Goal: Task Accomplishment & Management: Use online tool/utility

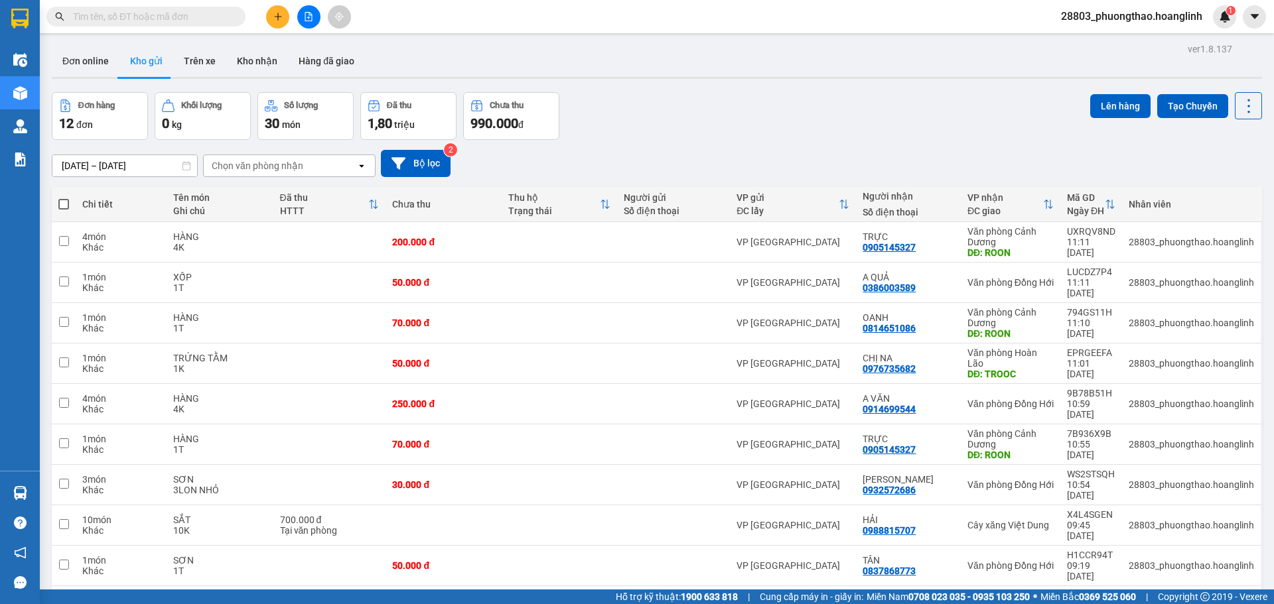
click at [289, 160] on div "Chọn văn phòng nhận" at bounding box center [258, 165] width 92 height 13
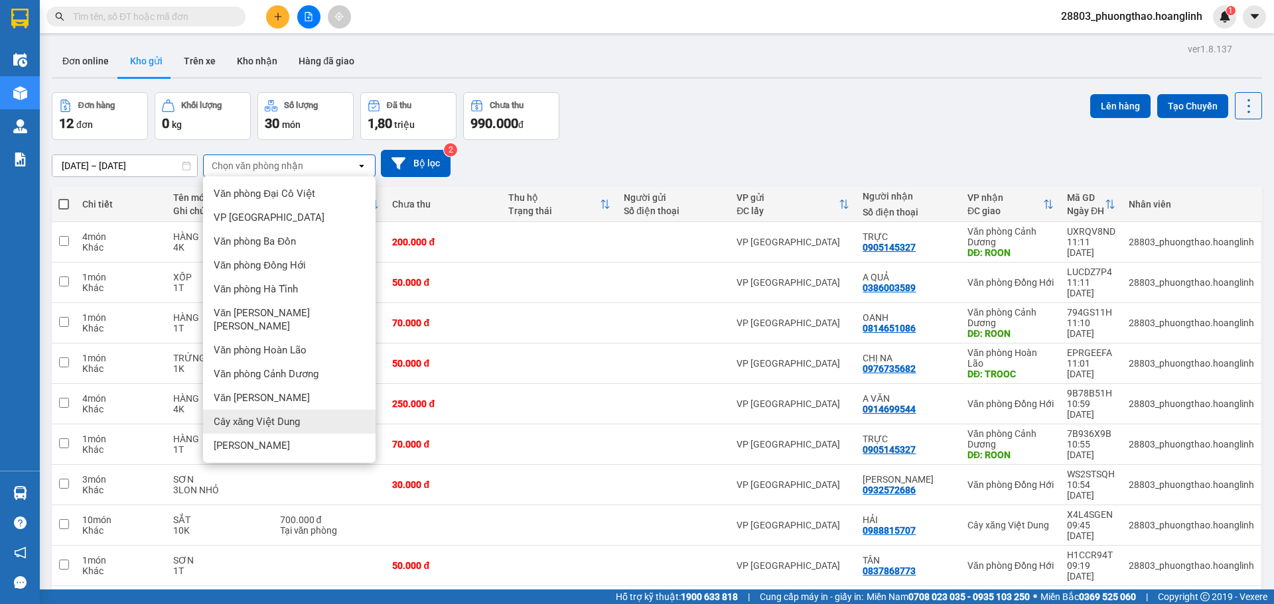
click at [278, 415] on span "Cây xăng Việt Dung" at bounding box center [257, 421] width 86 height 13
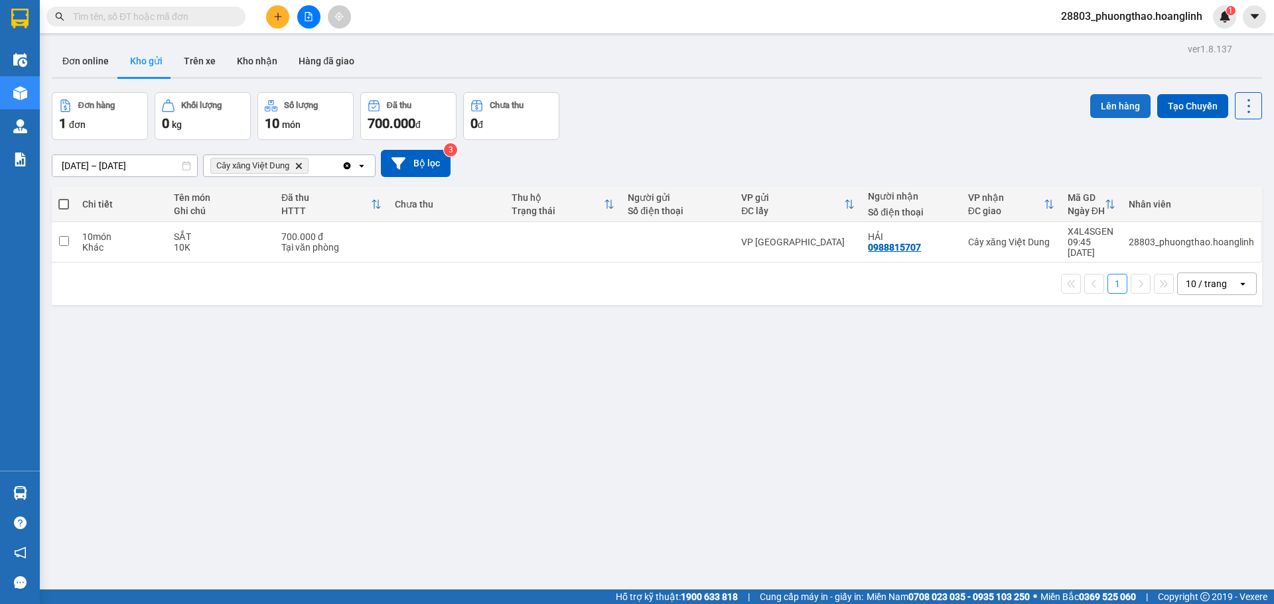
click at [1096, 110] on button "Lên hàng" at bounding box center [1120, 106] width 60 height 24
click at [1090, 103] on button "Lên hàng" at bounding box center [1120, 106] width 60 height 24
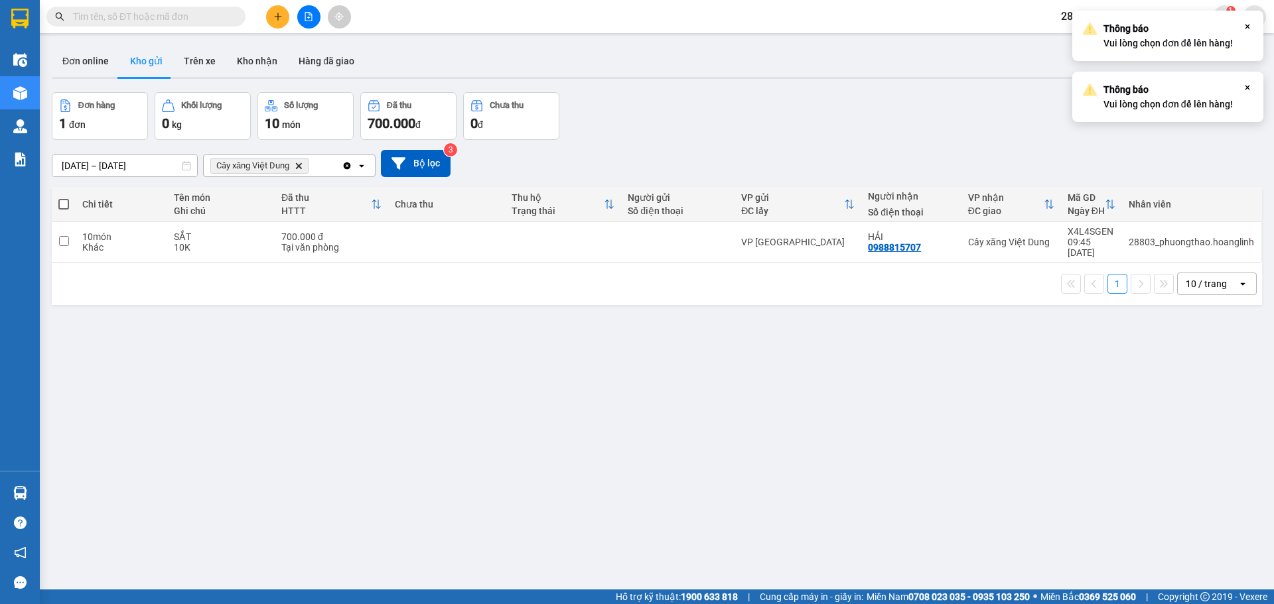
click at [890, 159] on div "10/08/2025 – 12/08/2025 Press the down arrow key to interact with the calendar …" at bounding box center [657, 163] width 1210 height 27
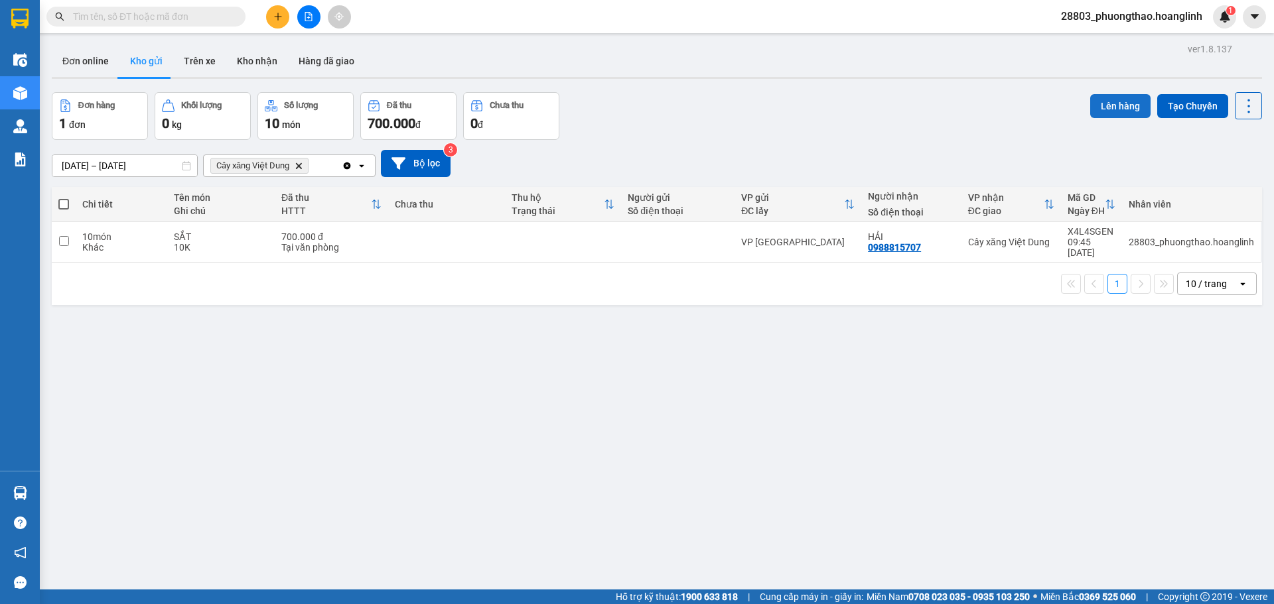
click at [1113, 100] on button "Lên hàng" at bounding box center [1120, 106] width 60 height 24
click at [59, 236] on input "checkbox" at bounding box center [64, 241] width 10 height 10
checkbox input "true"
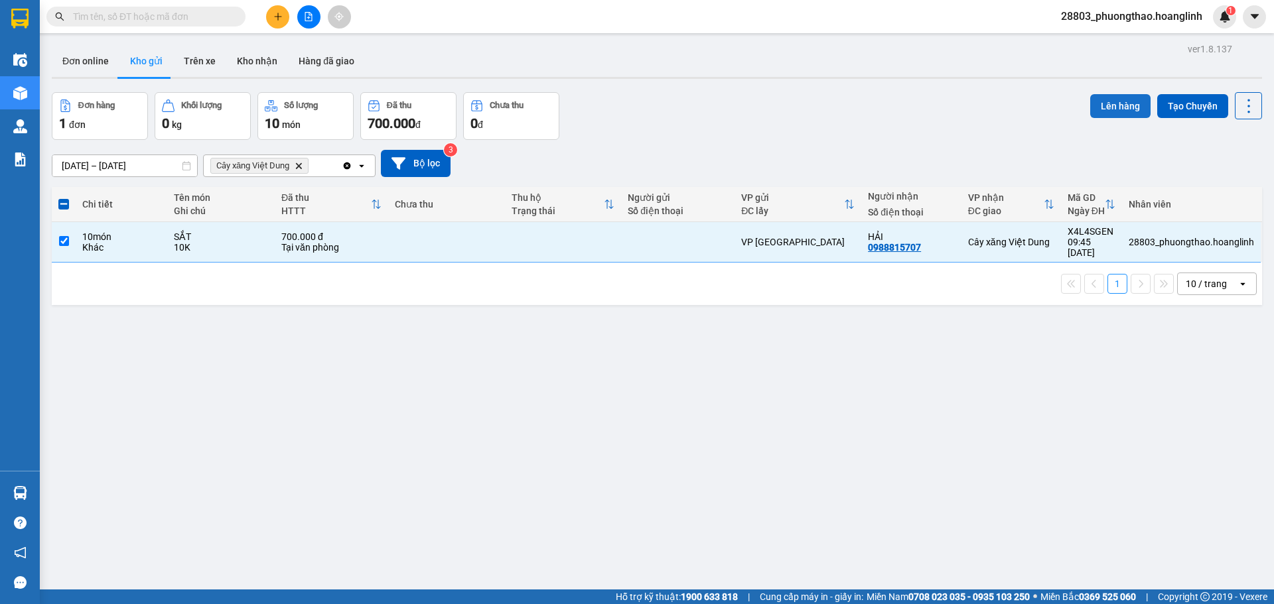
click at [1097, 108] on button "Lên hàng" at bounding box center [1120, 106] width 60 height 24
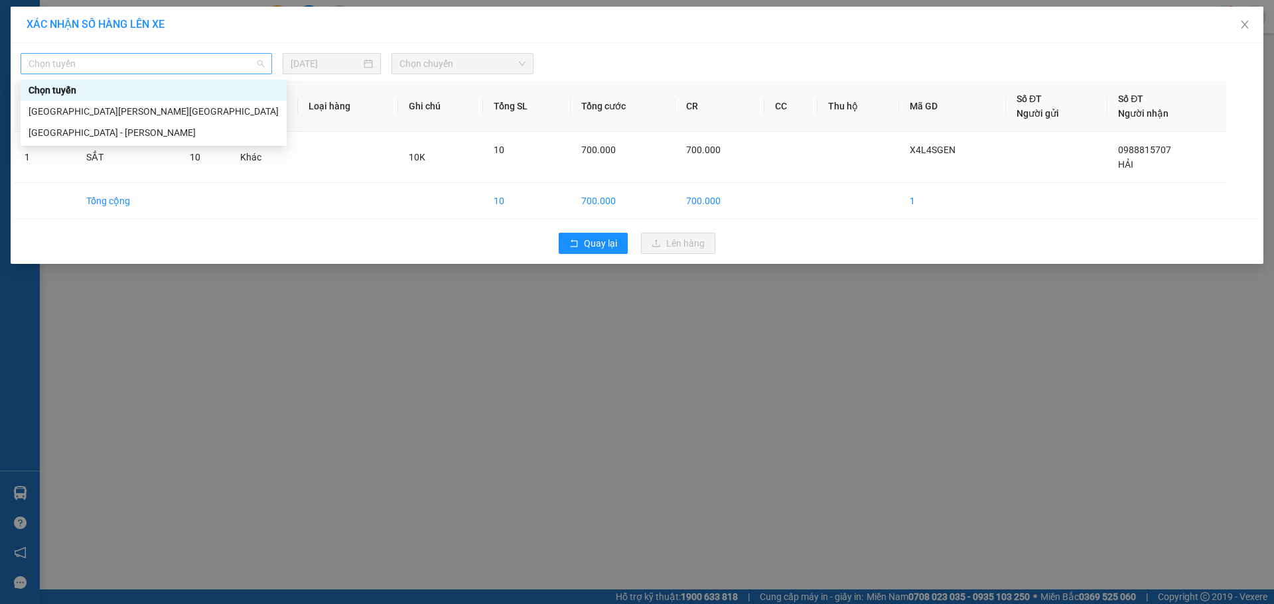
drag, startPoint x: 87, startPoint y: 62, endPoint x: 68, endPoint y: 127, distance: 67.6
click at [87, 66] on span "Chọn tuyến" at bounding box center [147, 64] width 236 height 20
click at [68, 127] on div "Hà Nội - Quảng Bình" at bounding box center [154, 132] width 250 height 15
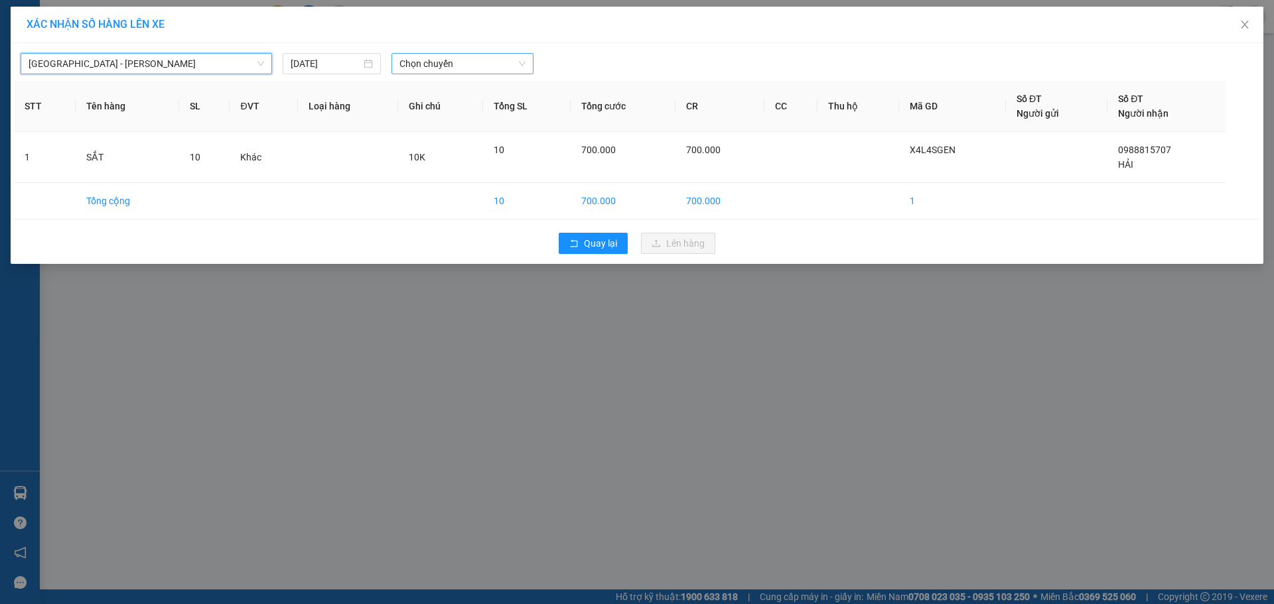
click at [443, 56] on span "Chọn chuyến" at bounding box center [462, 64] width 126 height 20
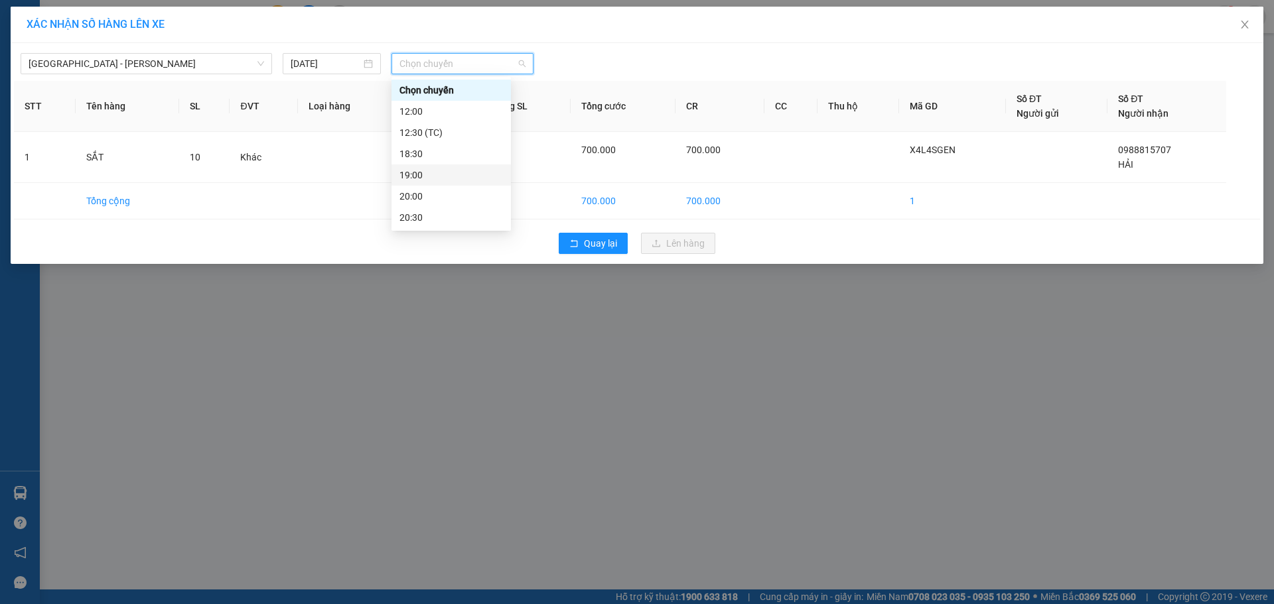
click at [436, 173] on div "19:00" at bounding box center [451, 175] width 104 height 15
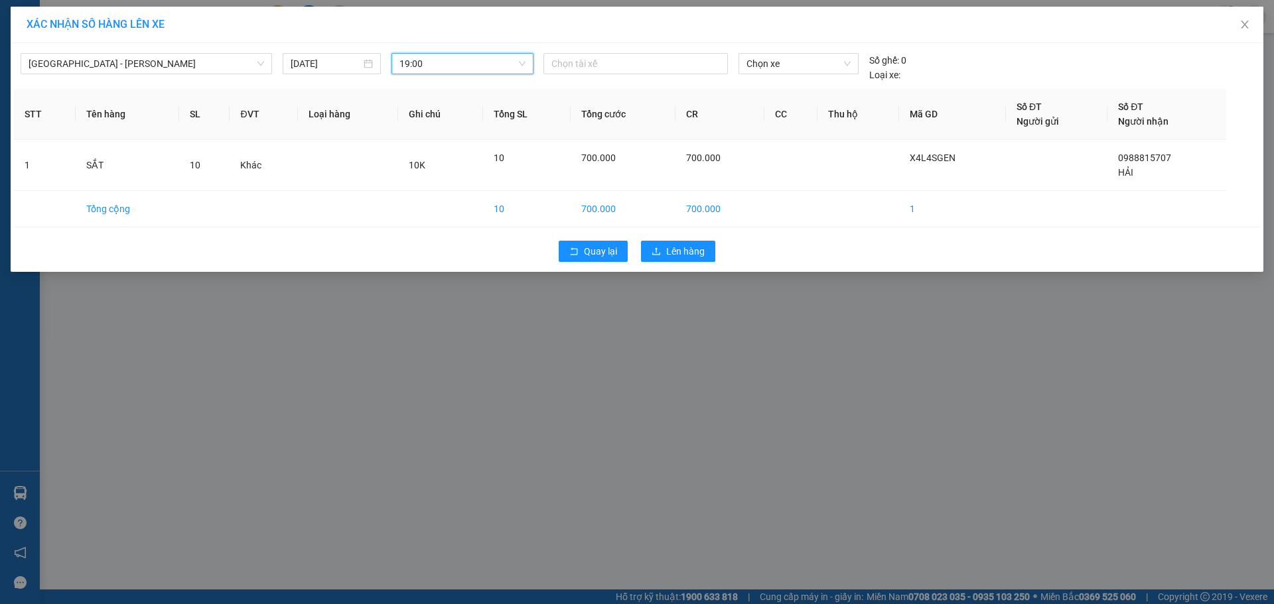
click at [443, 64] on span "19:00" at bounding box center [462, 64] width 126 height 20
click at [459, 107] on div "12:00" at bounding box center [451, 111] width 104 height 15
click at [677, 250] on span "Lên hàng" at bounding box center [685, 251] width 38 height 15
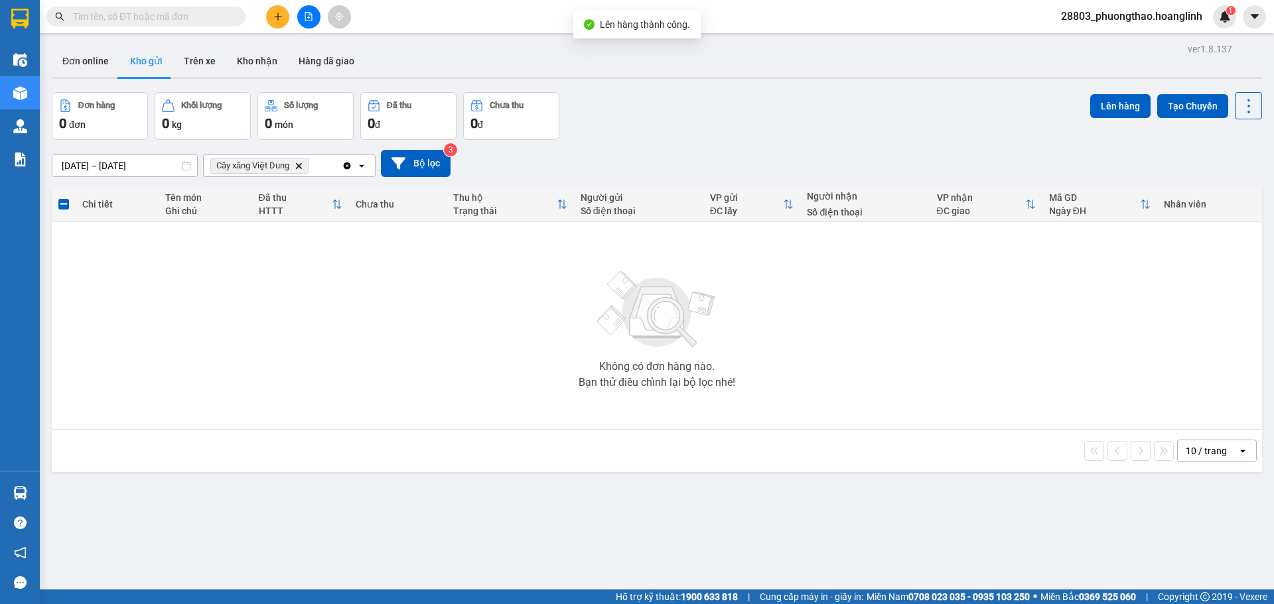
click at [297, 169] on icon "Cây xăng Việt Dung, close by backspace" at bounding box center [299, 166] width 6 height 6
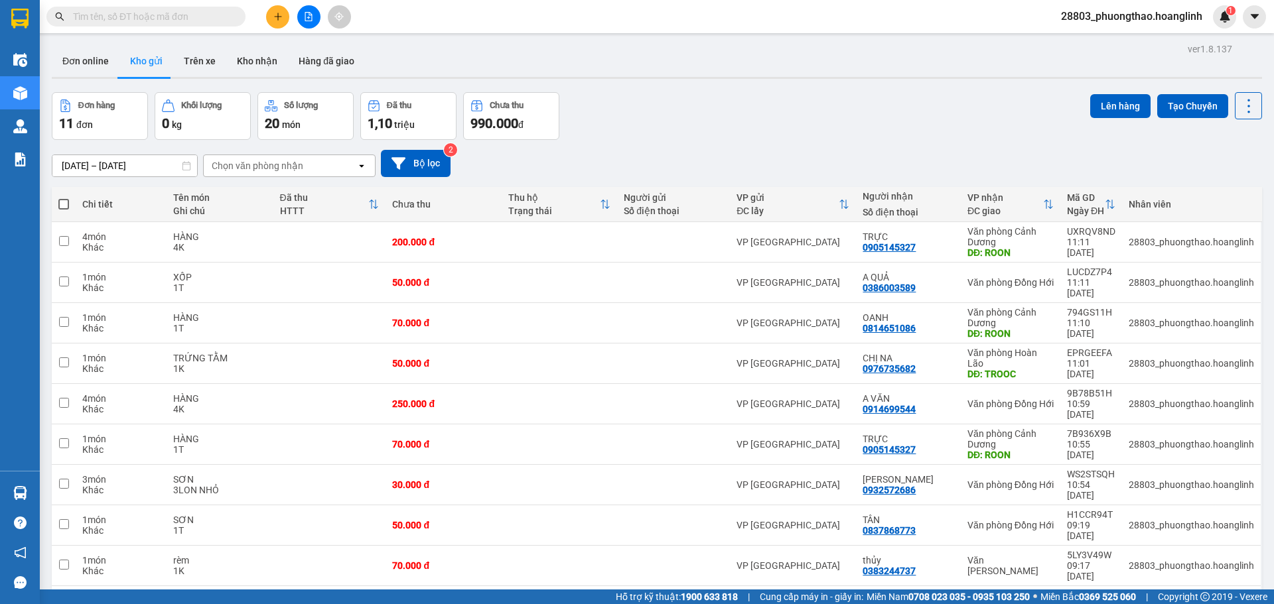
click at [316, 169] on div "Chọn văn phòng nhận" at bounding box center [280, 165] width 153 height 21
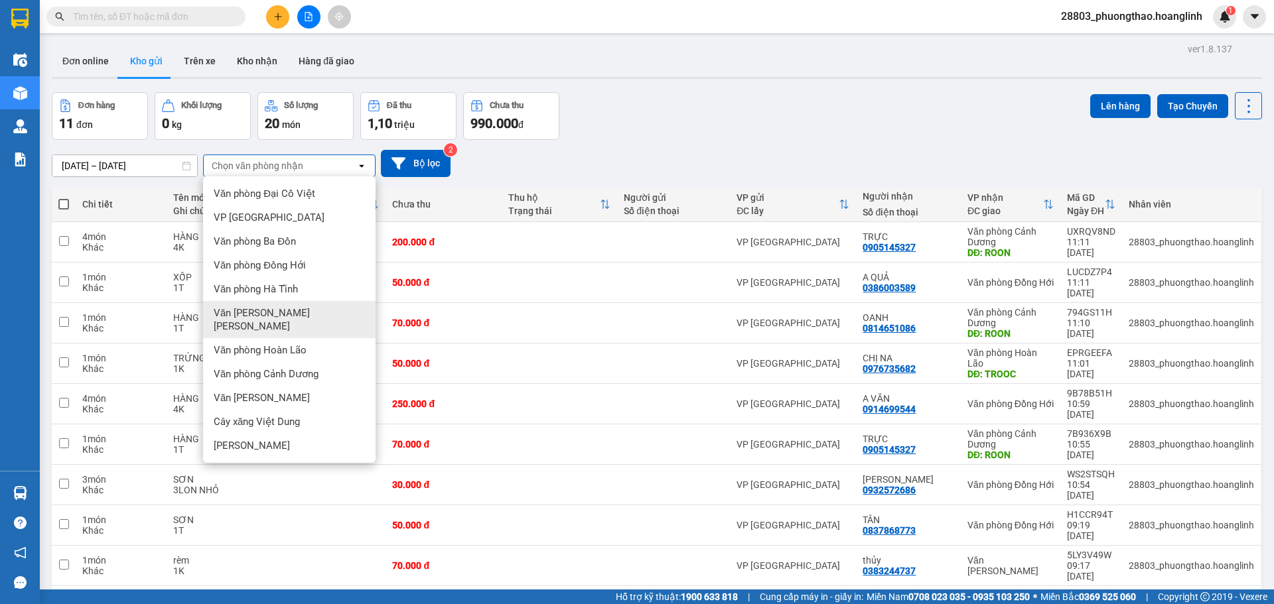
scroll to position [61, 0]
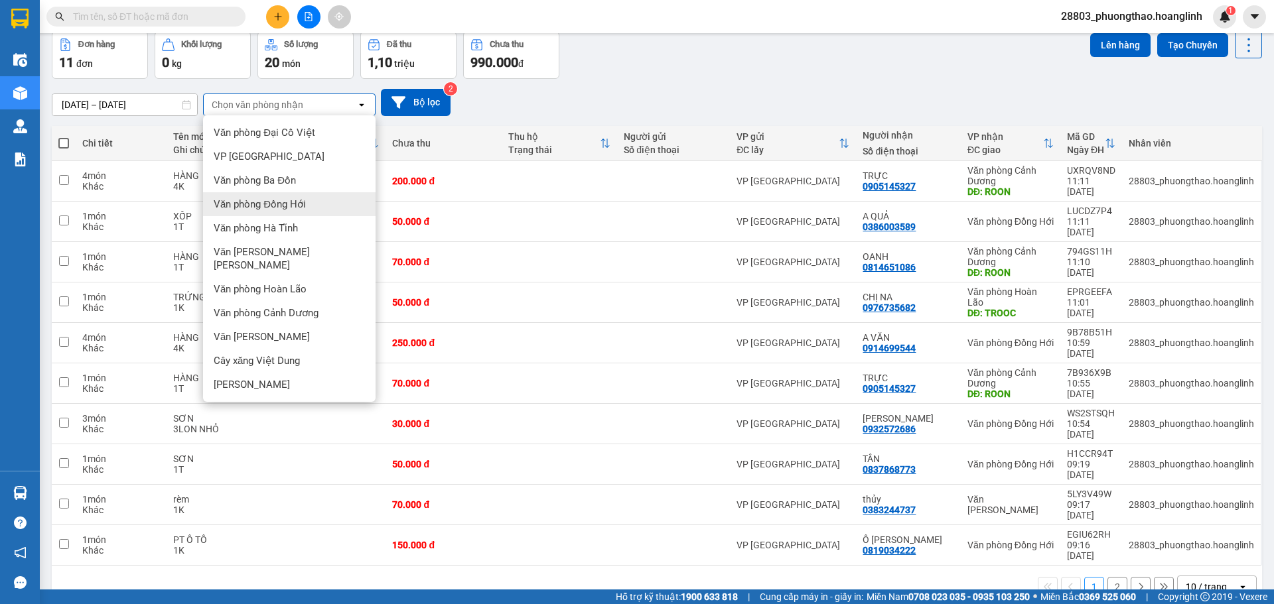
click at [290, 206] on span "Văn phòng Đồng Hới" at bounding box center [260, 204] width 92 height 13
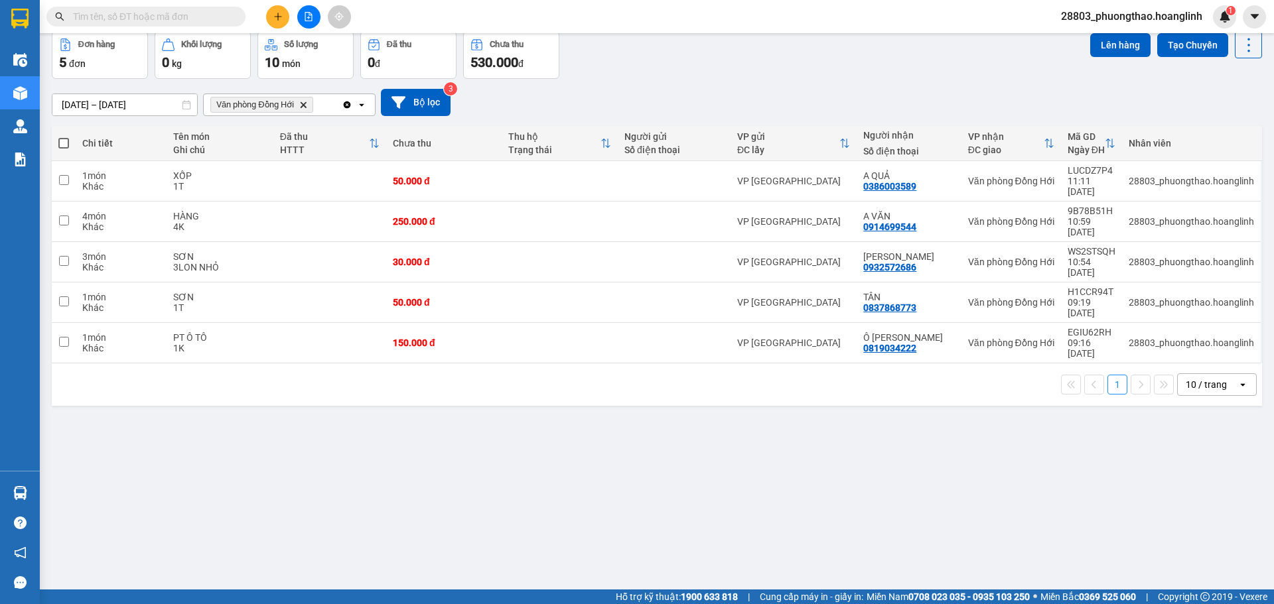
click at [58, 143] on th at bounding box center [64, 143] width 24 height 35
click at [63, 144] on span at bounding box center [63, 143] width 11 height 11
click at [64, 137] on input "checkbox" at bounding box center [64, 137] width 0 height 0
checkbox input "true"
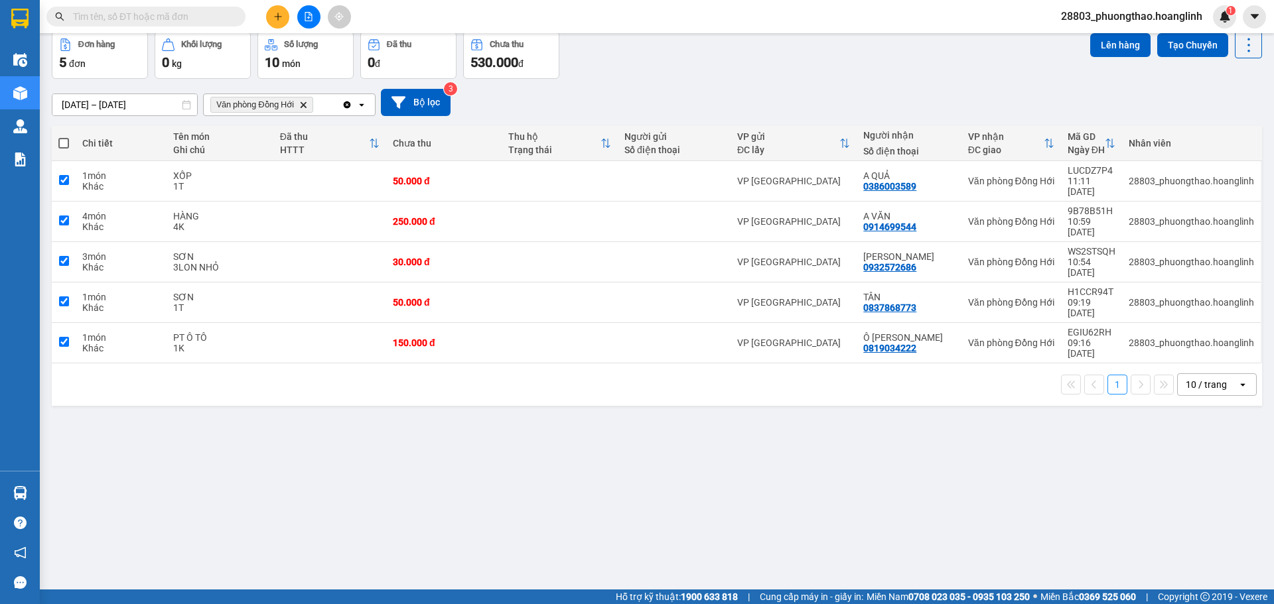
checkbox input "true"
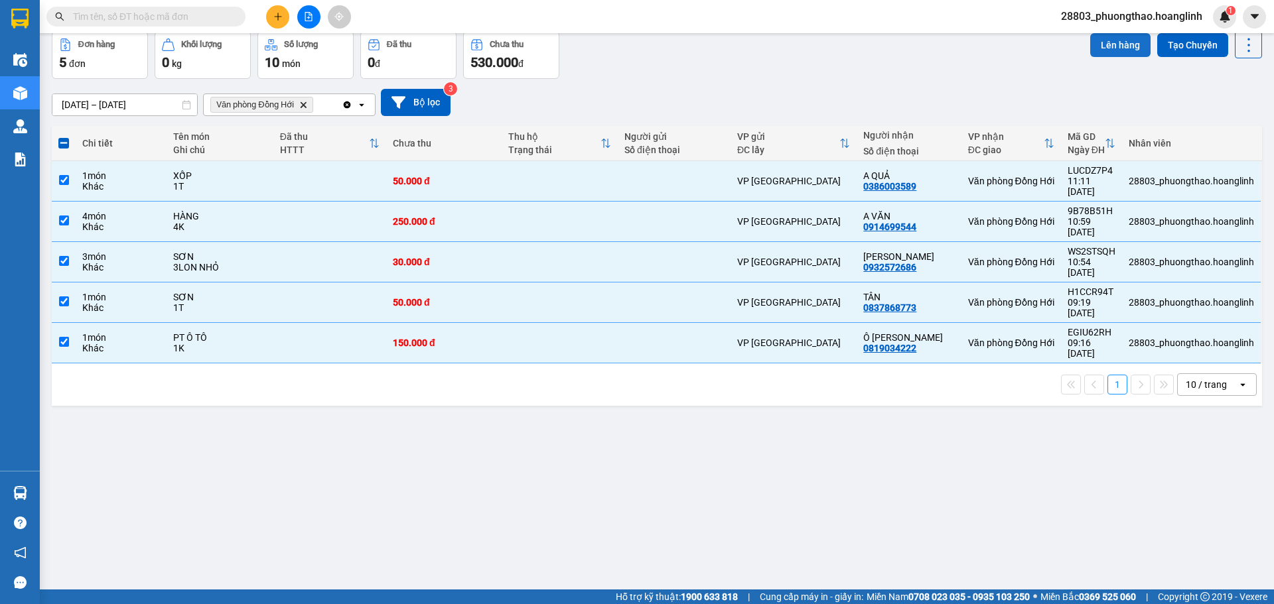
click at [1101, 50] on button "Lên hàng" at bounding box center [1120, 45] width 60 height 24
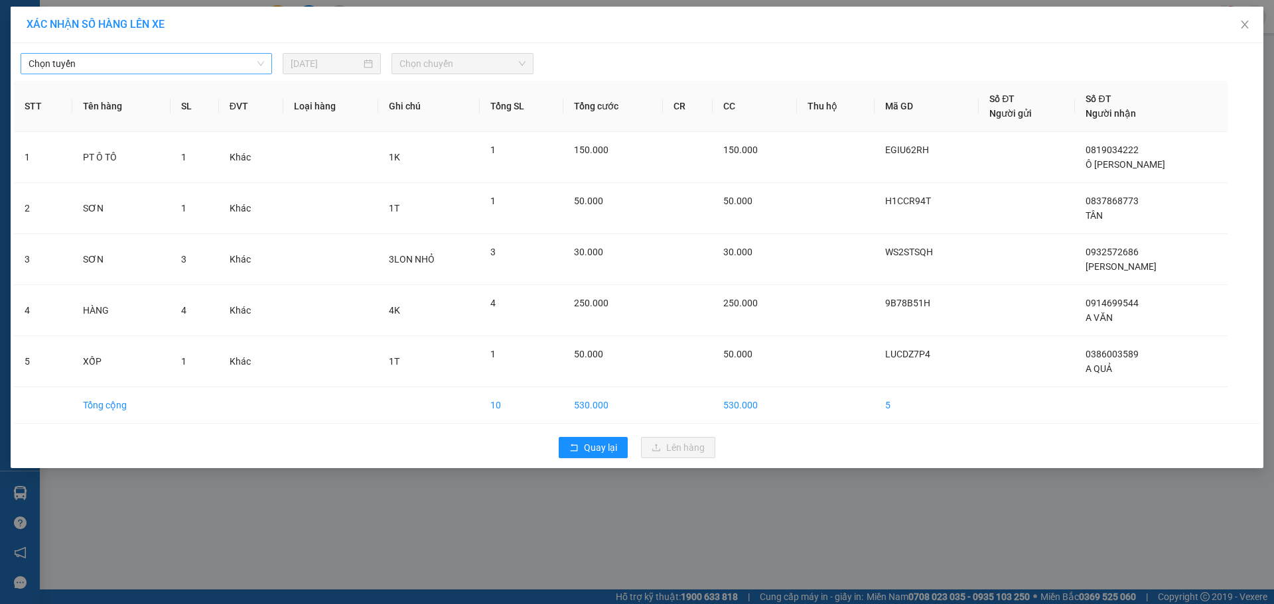
click at [99, 70] on span "Chọn tuyến" at bounding box center [147, 64] width 236 height 20
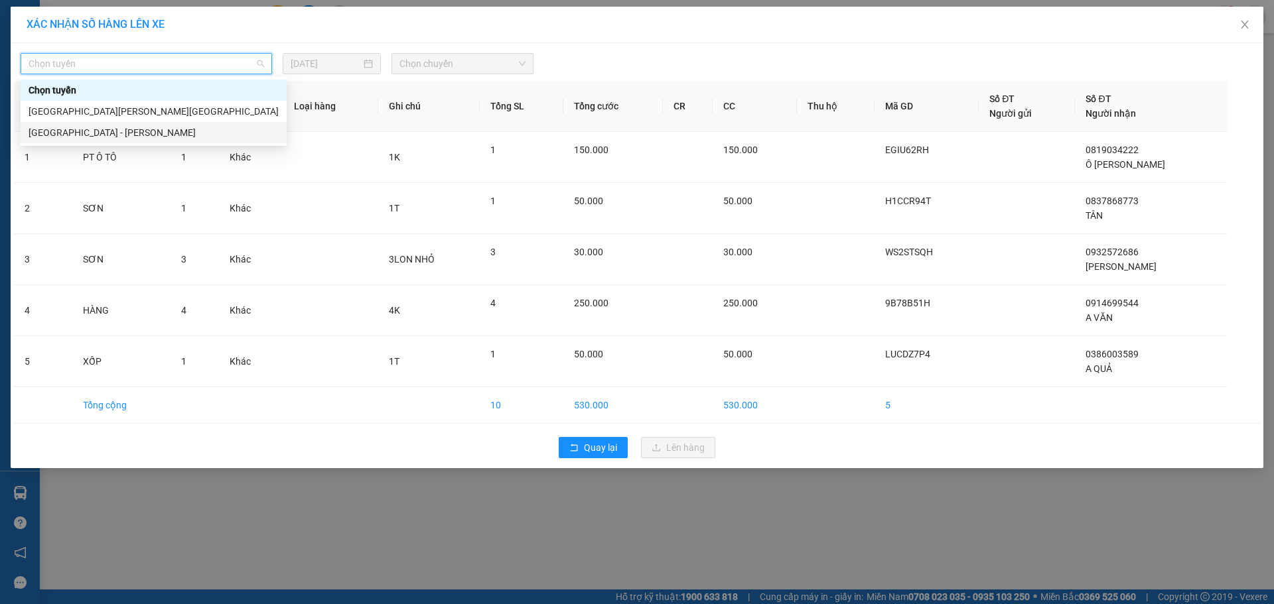
click at [112, 136] on div "Hà Nội - Quảng Bình" at bounding box center [154, 132] width 250 height 15
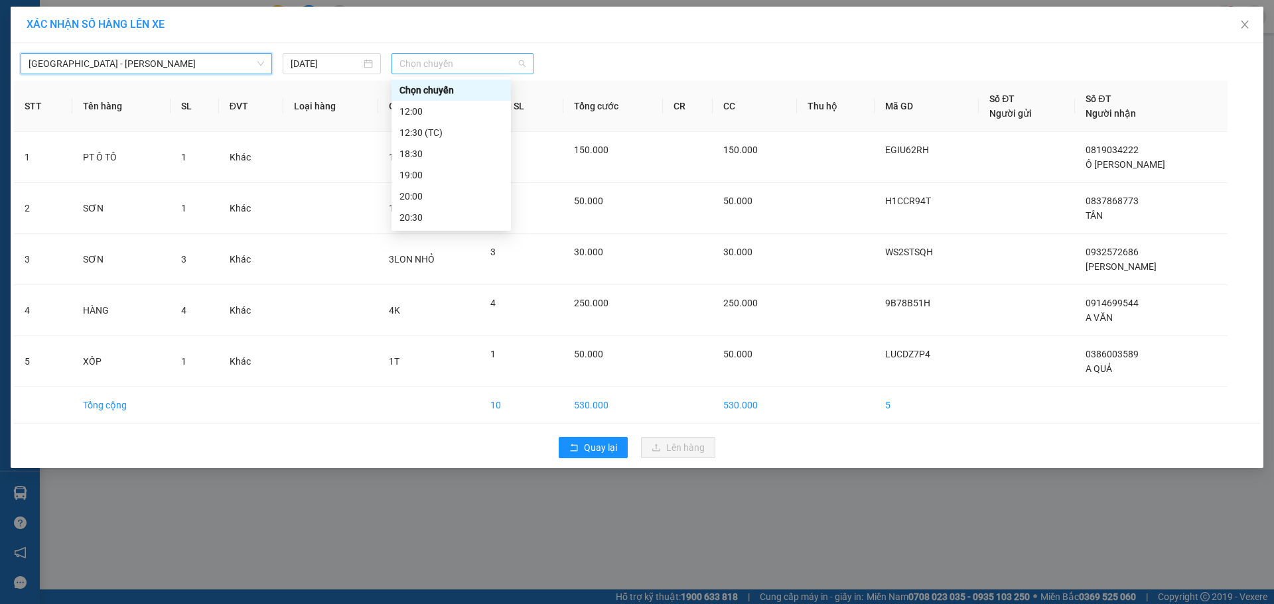
drag, startPoint x: 404, startPoint y: 62, endPoint x: 429, endPoint y: 98, distance: 44.4
click at [406, 64] on span "Chọn chuyến" at bounding box center [462, 64] width 126 height 20
click at [434, 111] on div "12:00" at bounding box center [451, 111] width 104 height 15
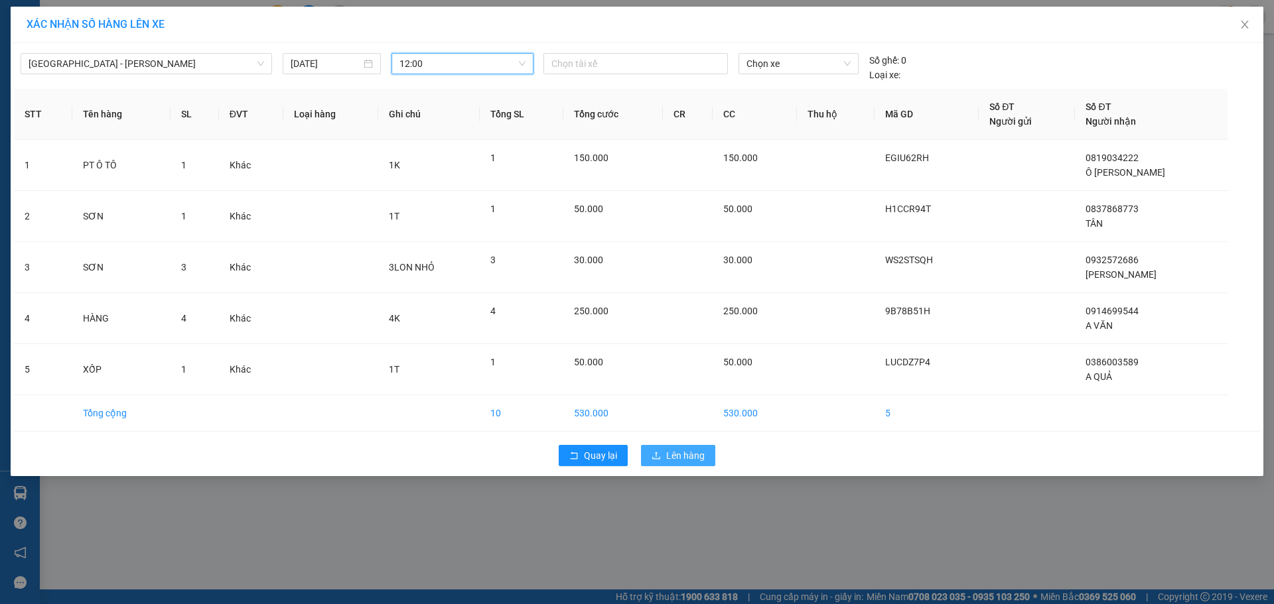
click at [684, 454] on span "Lên hàng" at bounding box center [685, 456] width 38 height 15
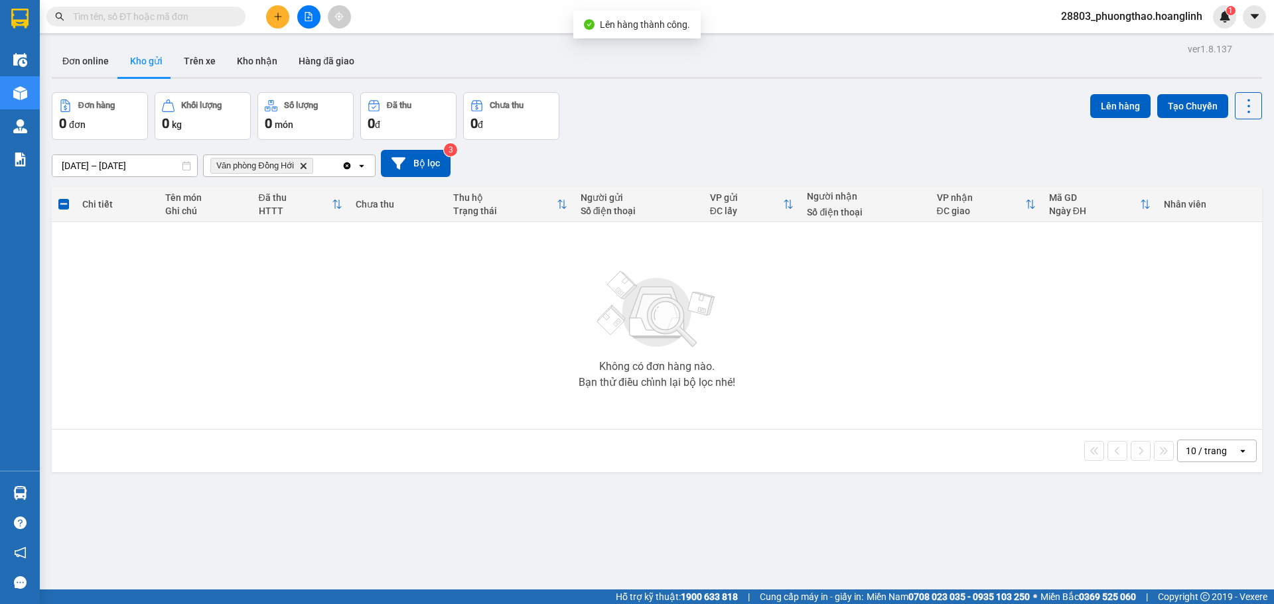
click at [305, 167] on icon "Văn phòng Đồng Hới, close by backspace" at bounding box center [303, 166] width 6 height 6
click at [305, 167] on div "Chọn văn phòng nhận" at bounding box center [280, 165] width 153 height 21
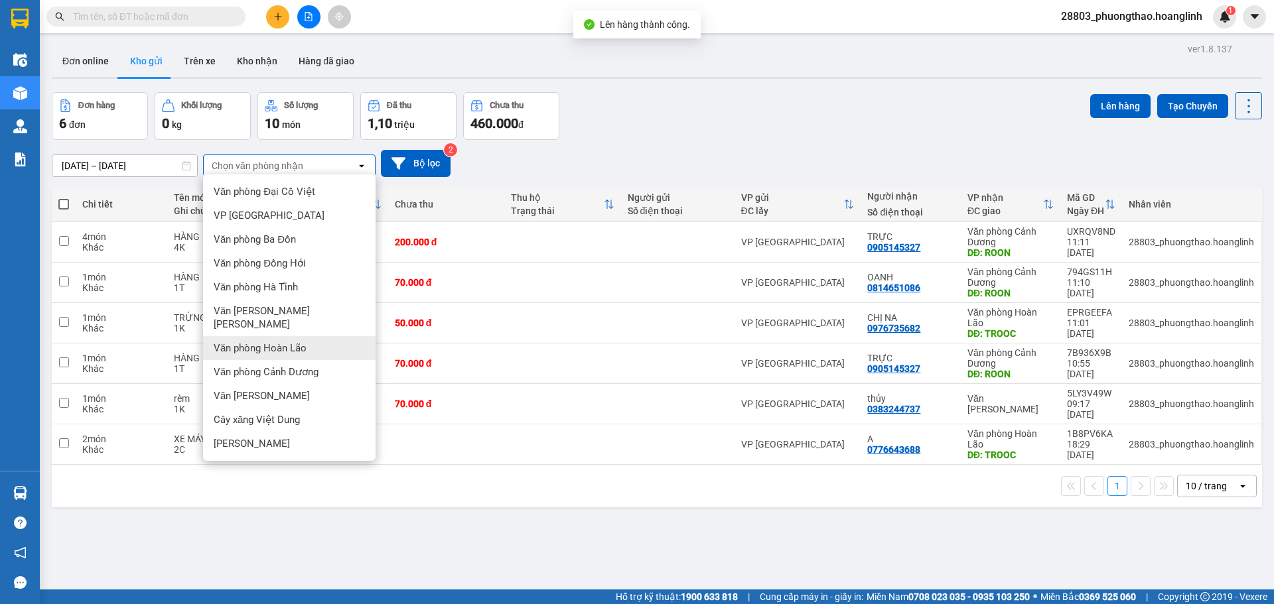
click at [278, 342] on span "Văn phòng Hoàn Lão" at bounding box center [260, 348] width 93 height 13
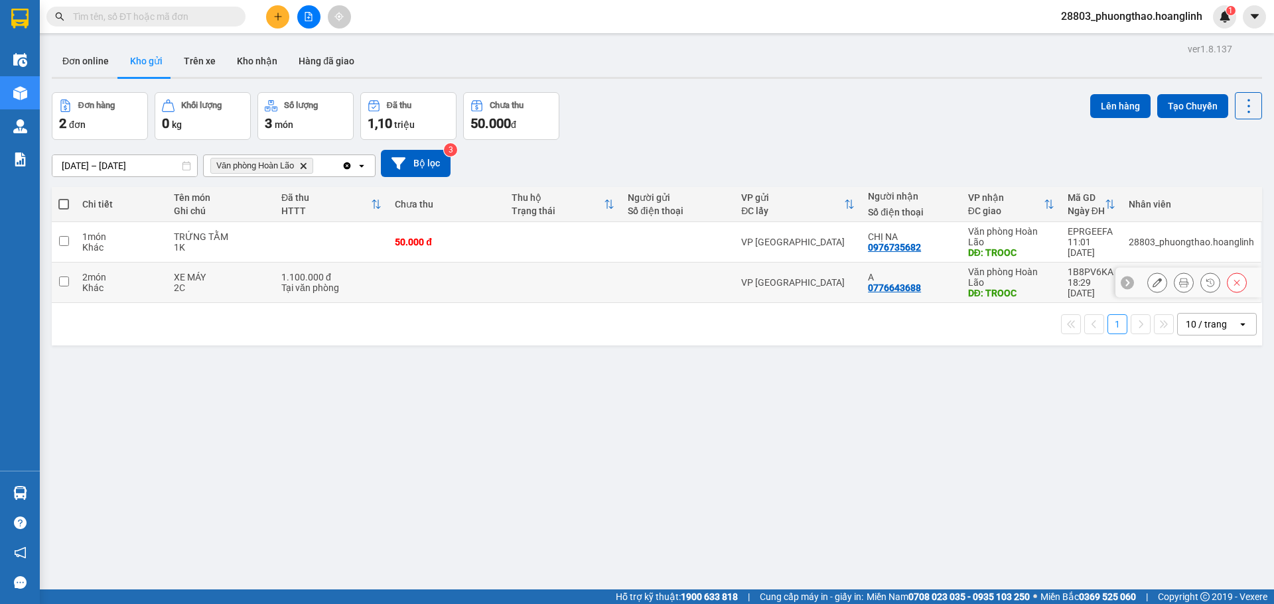
click at [469, 269] on td at bounding box center [446, 283] width 117 height 40
checkbox input "true"
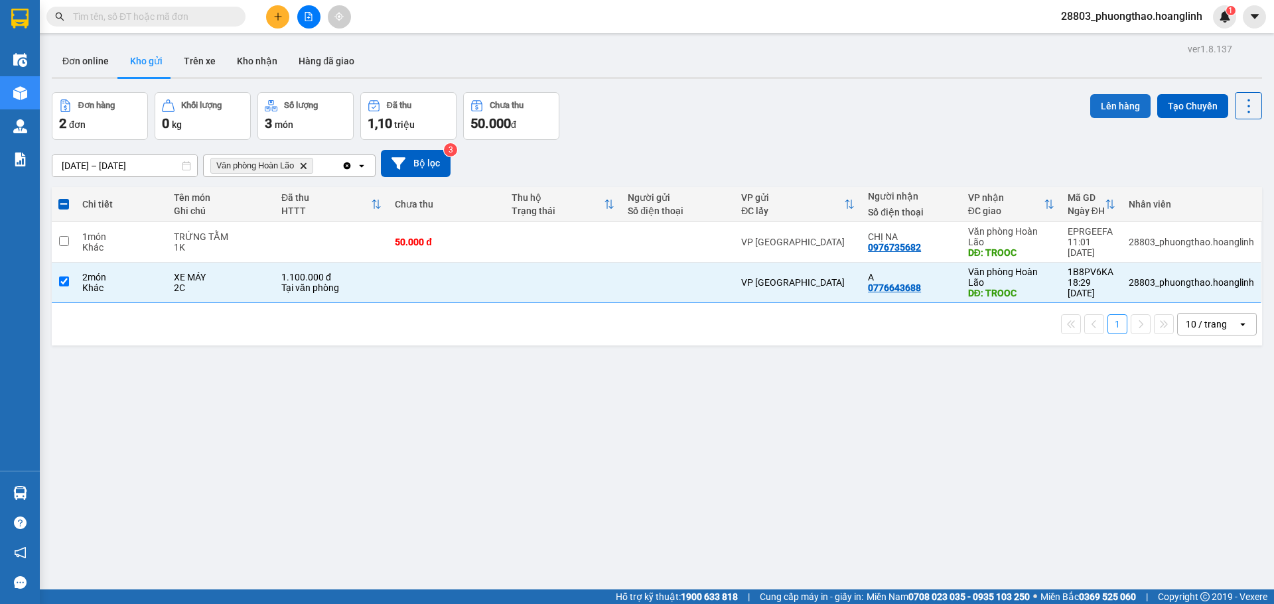
click at [1095, 104] on button "Lên hàng" at bounding box center [1120, 106] width 60 height 24
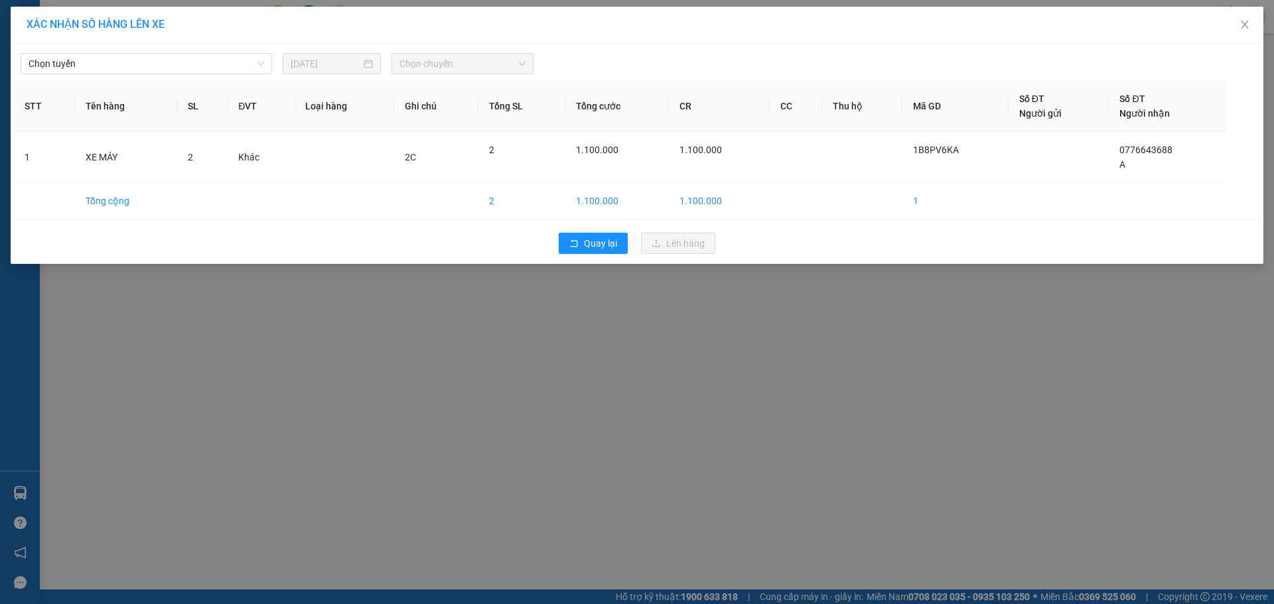
click at [125, 66] on span "Chọn tuyến" at bounding box center [147, 64] width 236 height 20
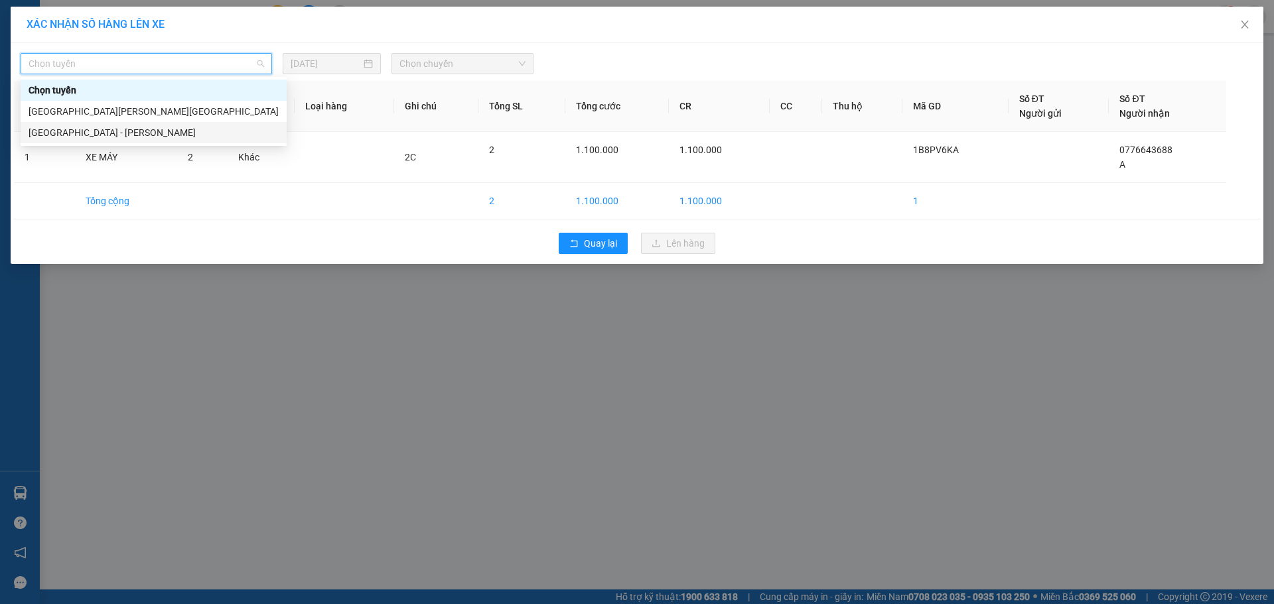
click at [110, 130] on div "Hà Nội - Quảng Bình" at bounding box center [154, 132] width 250 height 15
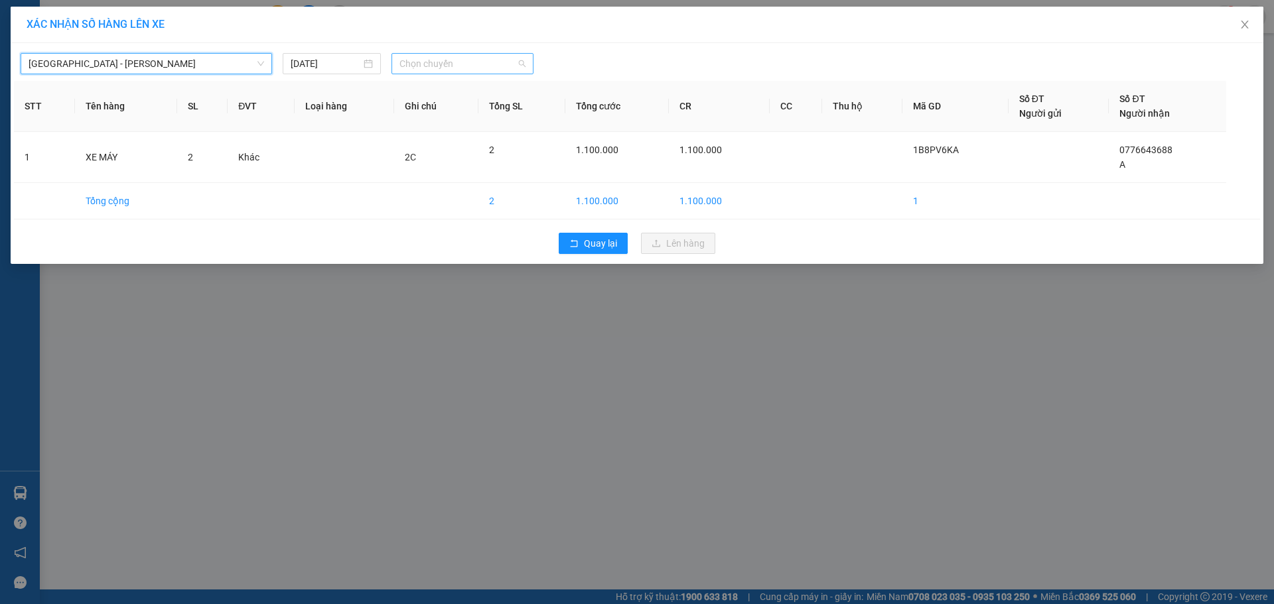
click at [460, 69] on span "Chọn chuyến" at bounding box center [462, 64] width 126 height 20
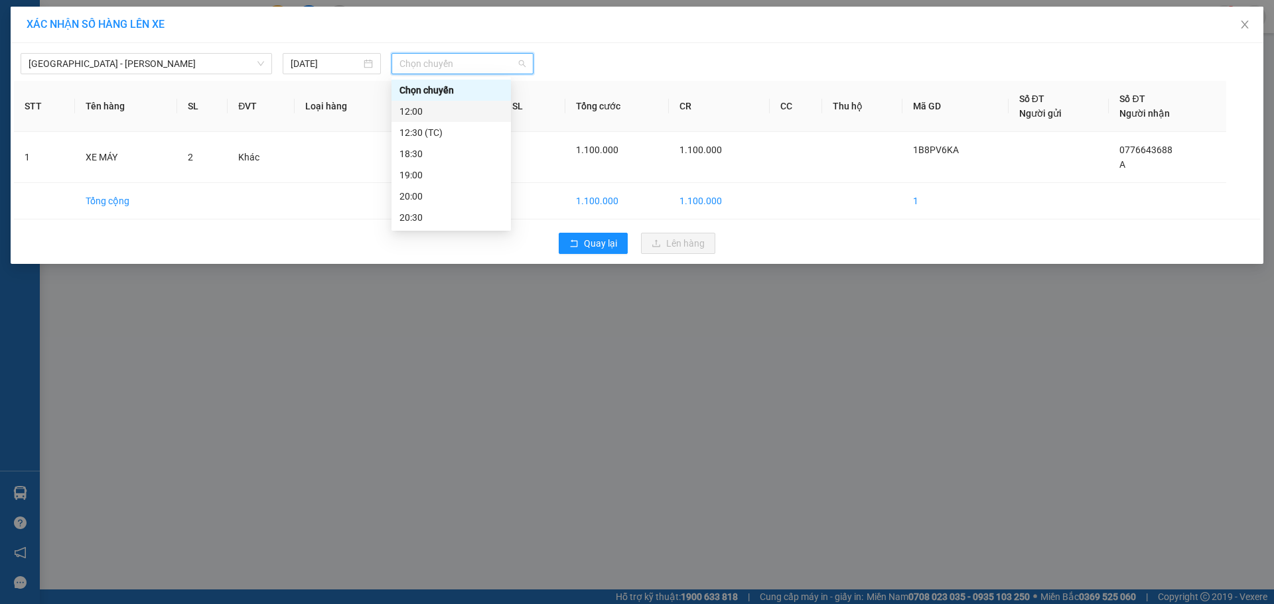
click at [462, 105] on div "12:00" at bounding box center [451, 111] width 104 height 15
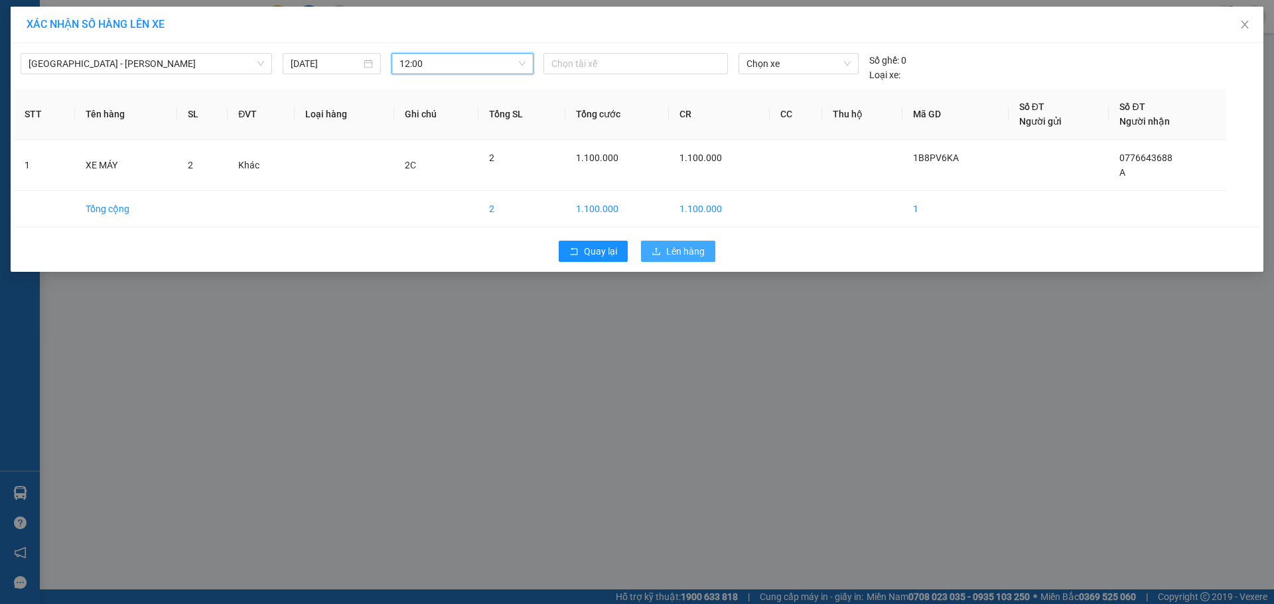
click at [672, 247] on span "Lên hàng" at bounding box center [685, 251] width 38 height 15
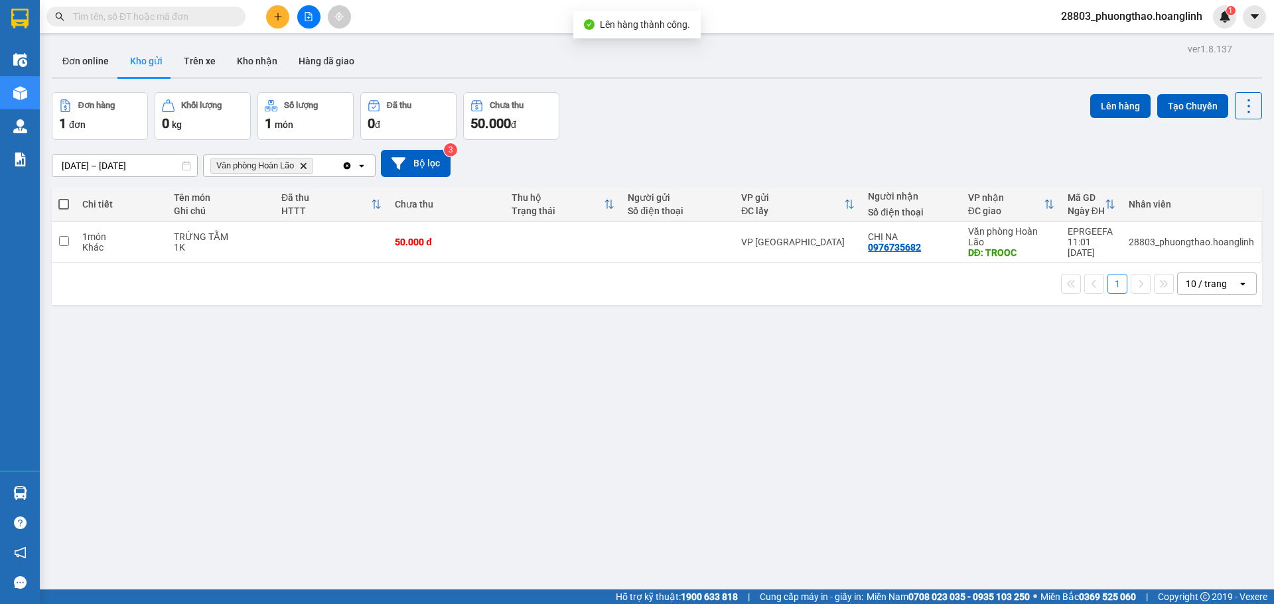
click at [307, 167] on icon "Văn phòng Hoàn Lão, close by backspace" at bounding box center [304, 166] width 6 height 6
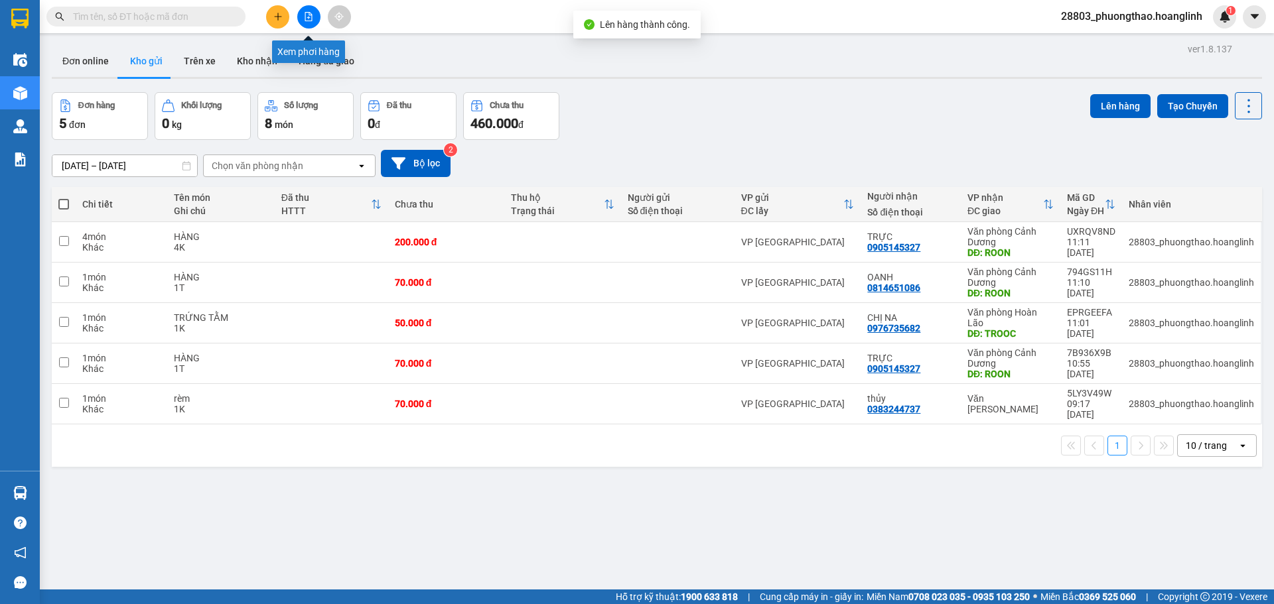
click at [313, 23] on button at bounding box center [308, 16] width 23 height 23
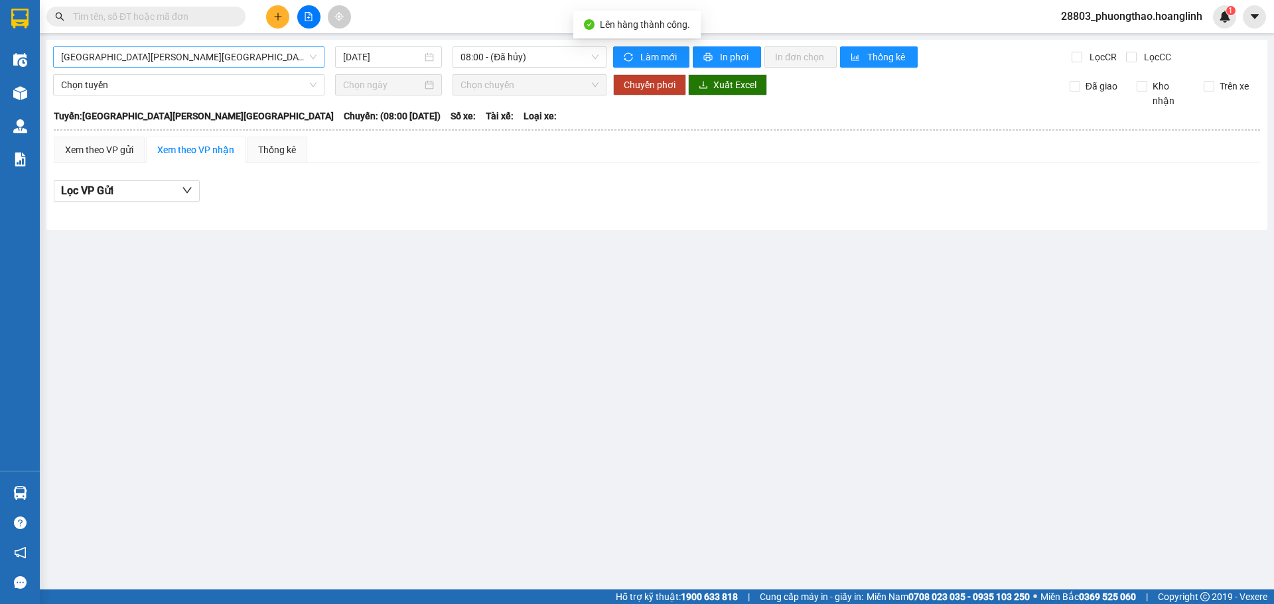
click at [121, 58] on span "Quảng Bình - Hà Nội" at bounding box center [188, 57] width 255 height 20
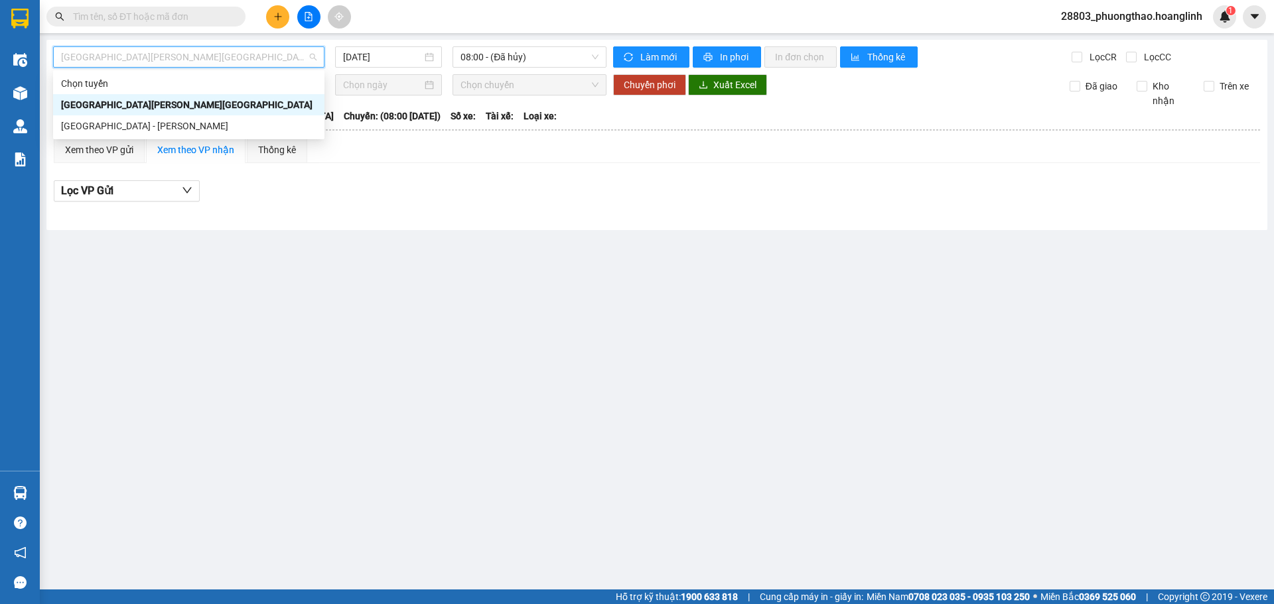
click at [120, 119] on div "Hà Nội - Quảng Bình" at bounding box center [188, 125] width 271 height 21
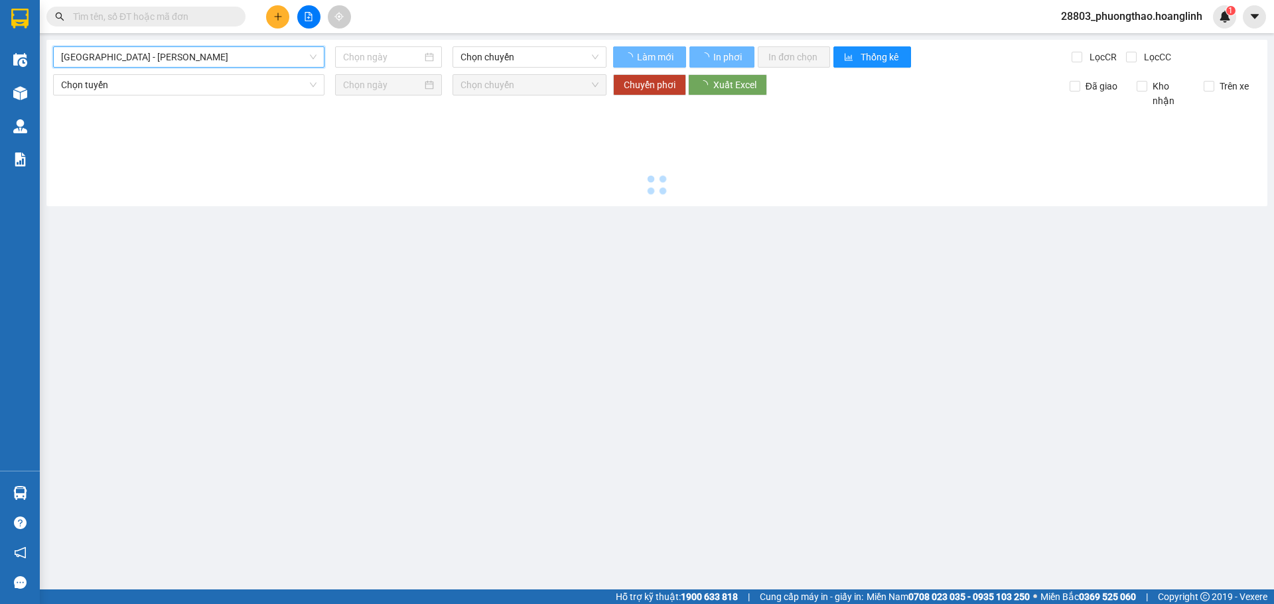
type input "12/08/2025"
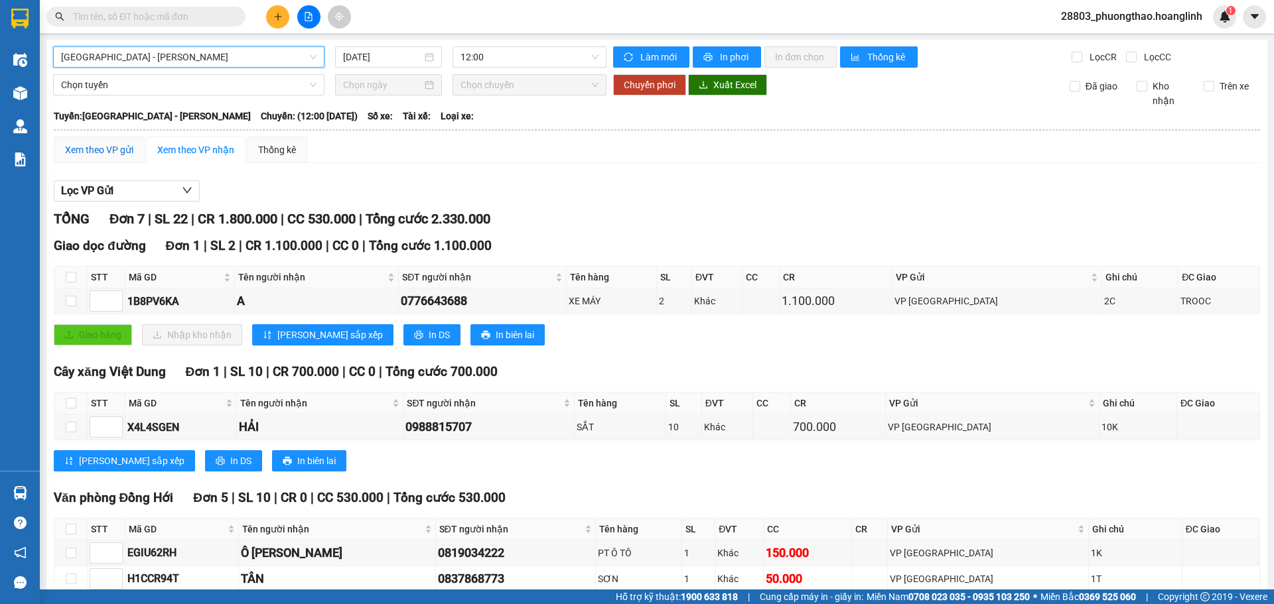
click at [102, 143] on div "Xem theo VP gửi" at bounding box center [99, 150] width 68 height 15
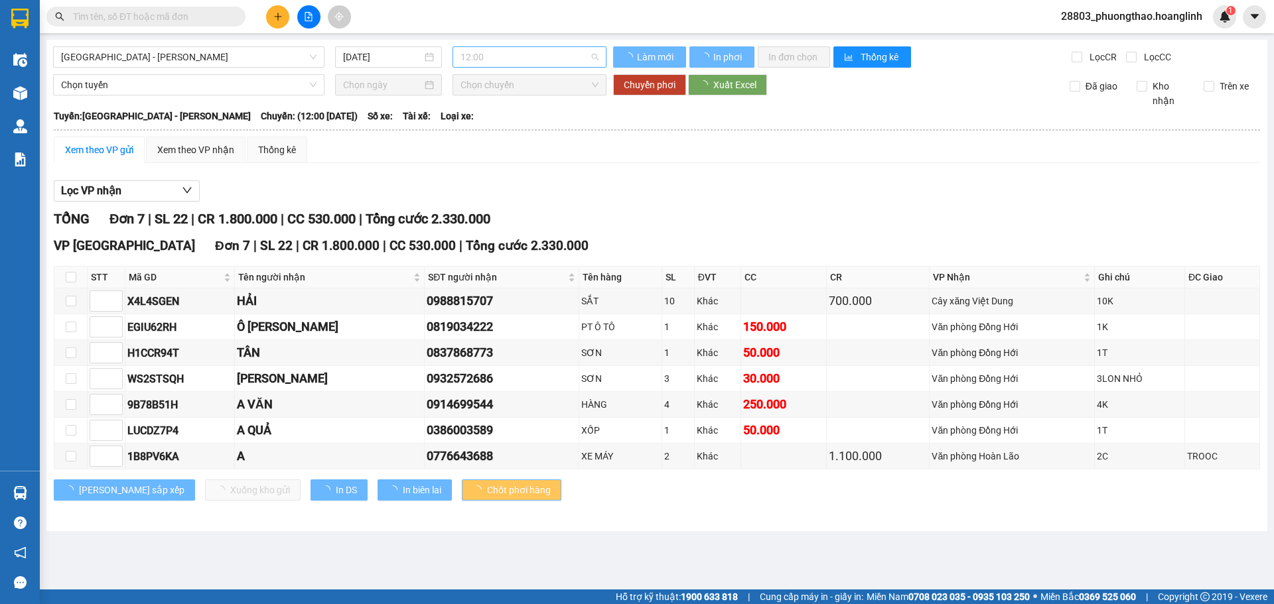
click at [481, 51] on span "12:00" at bounding box center [529, 57] width 138 height 20
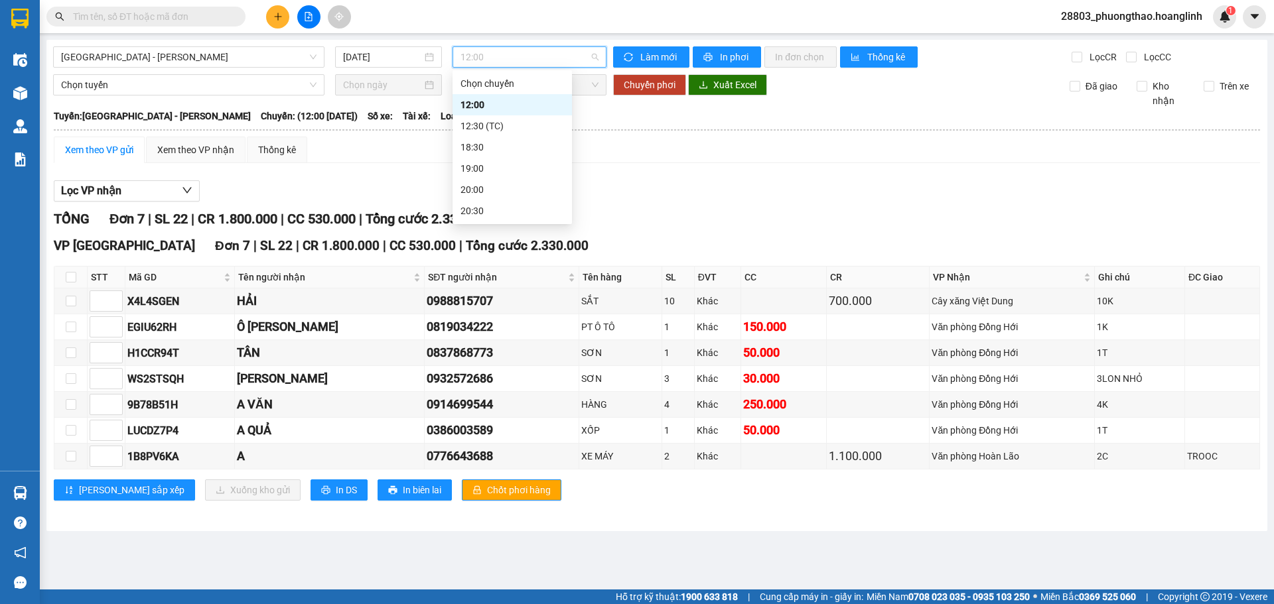
click at [498, 100] on div "12:00" at bounding box center [512, 105] width 104 height 15
click at [336, 494] on span "In DS" at bounding box center [346, 490] width 21 height 15
